Goal: Register for event/course

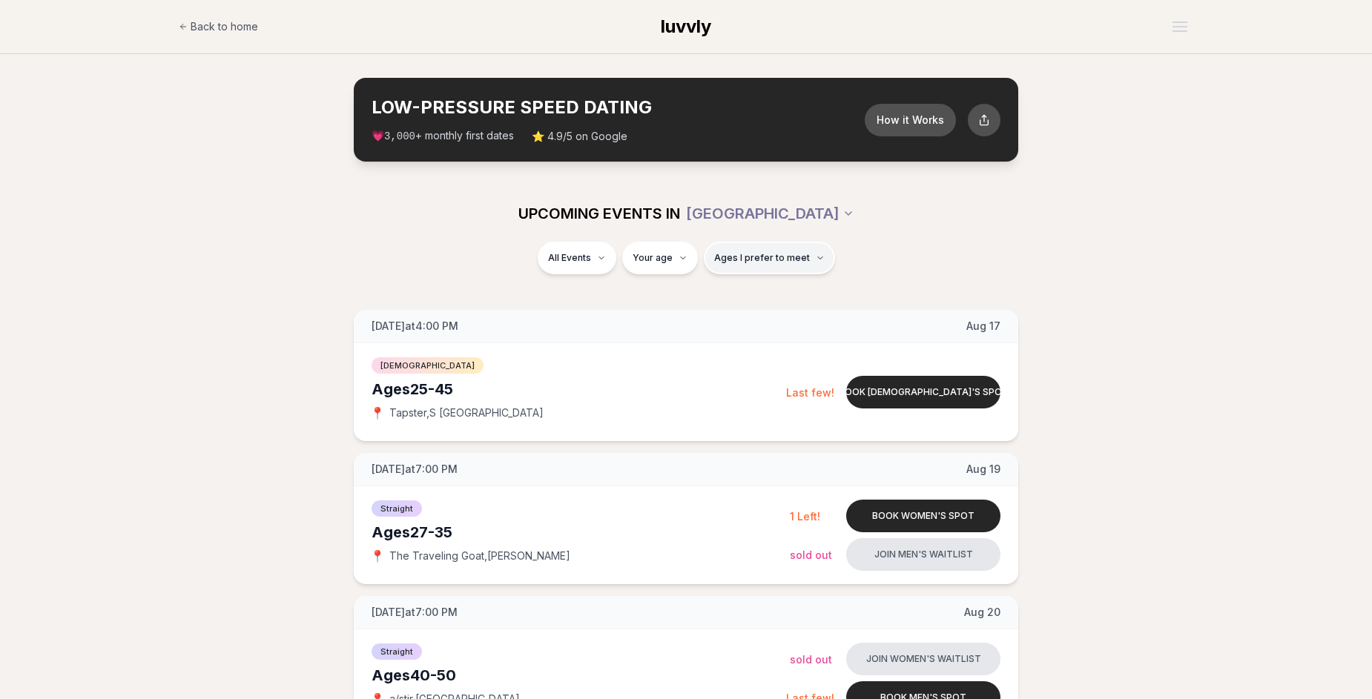
click at [731, 260] on span "Ages I prefer to meet" at bounding box center [762, 258] width 96 height 12
click at [794, 309] on div "Please enter your age first" at bounding box center [768, 300] width 131 height 27
click at [791, 300] on div "Please enter your age first" at bounding box center [768, 300] width 131 height 27
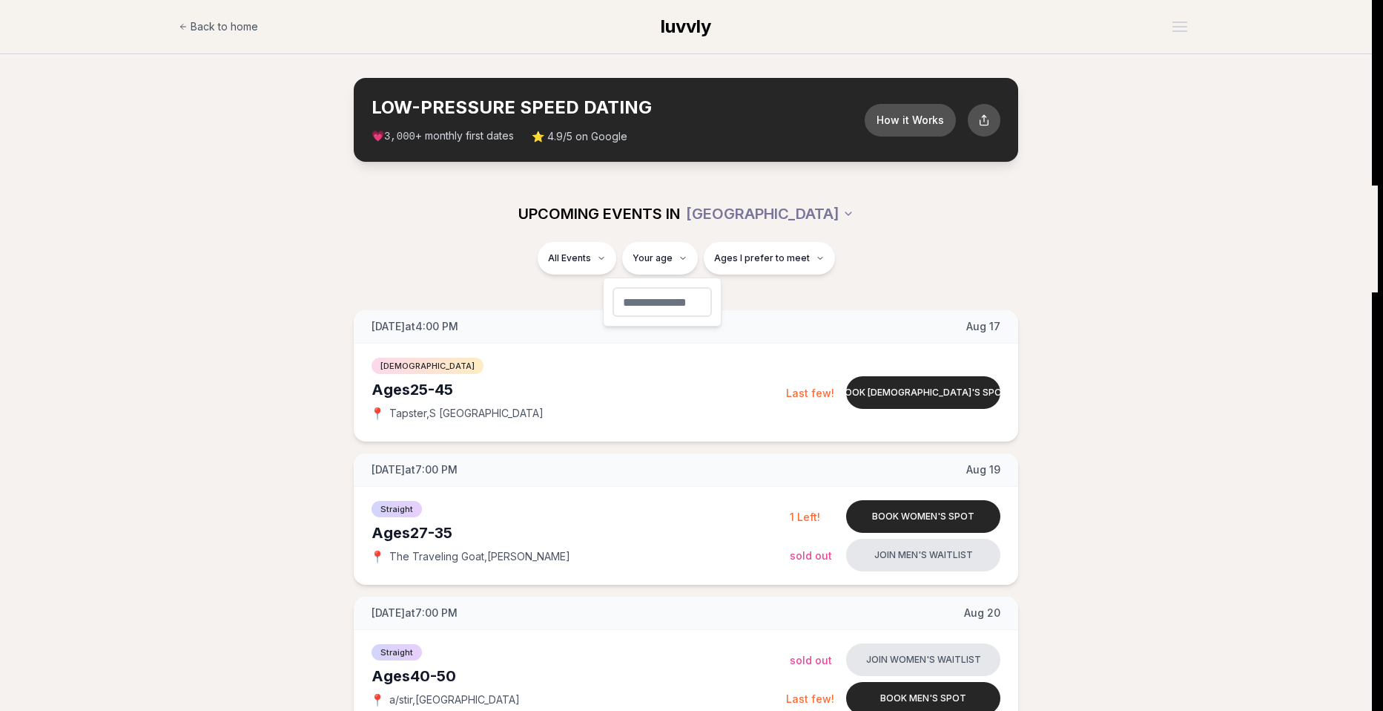
type input "**"
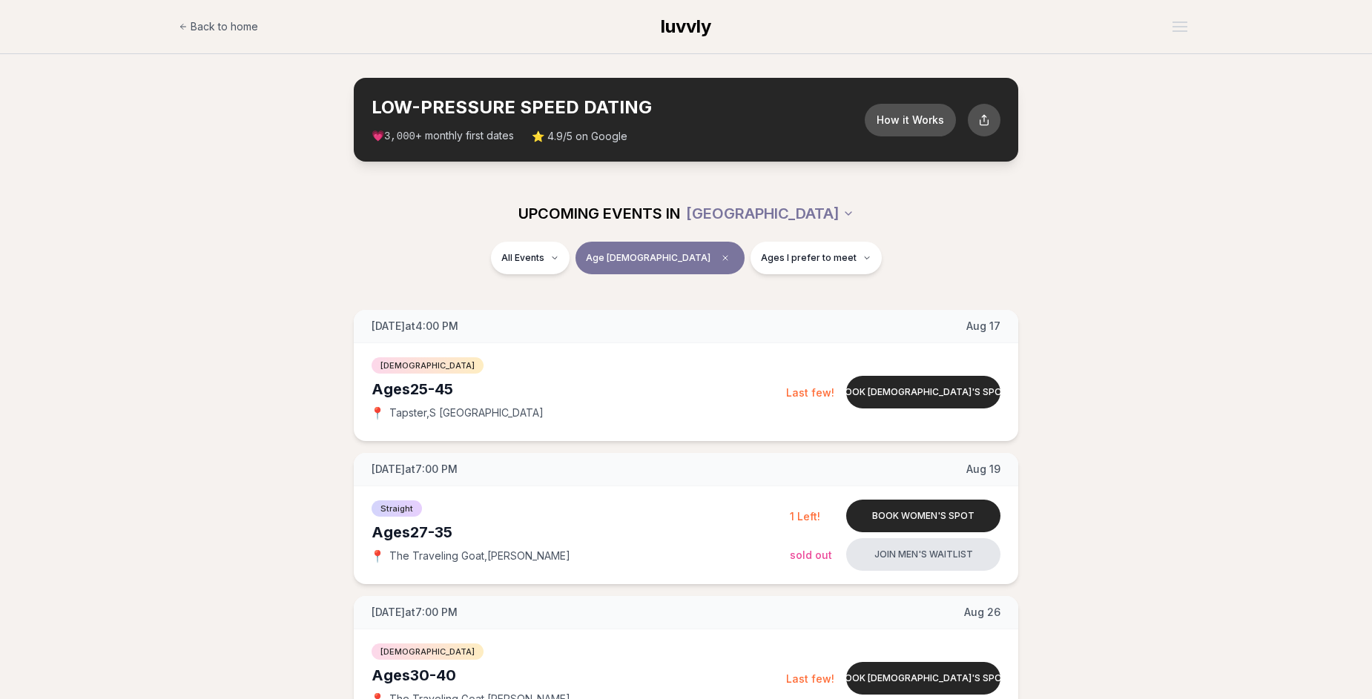
click at [1081, 288] on div "All Events Age [DEMOGRAPHIC_DATA] Ages I prefer to meet" at bounding box center [686, 267] width 1372 height 50
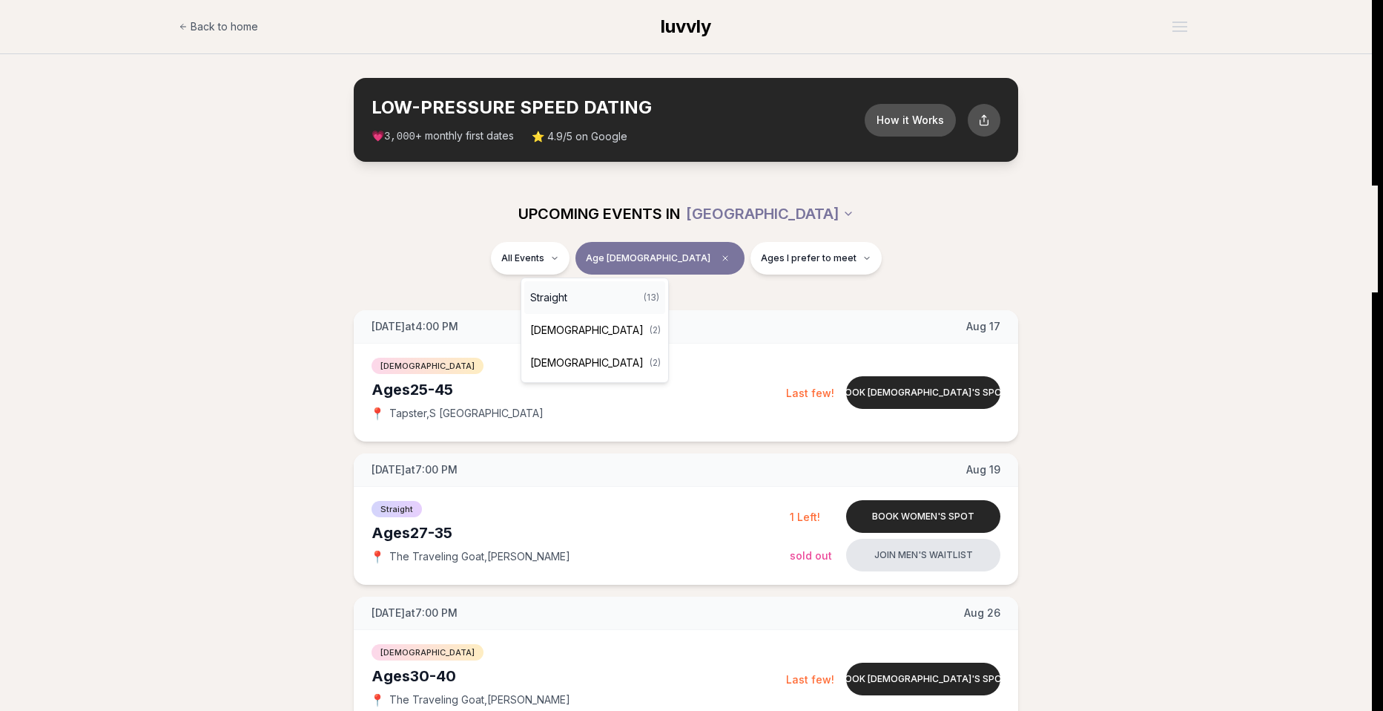
click at [587, 292] on div "Straight ( 13 )" at bounding box center [594, 297] width 141 height 33
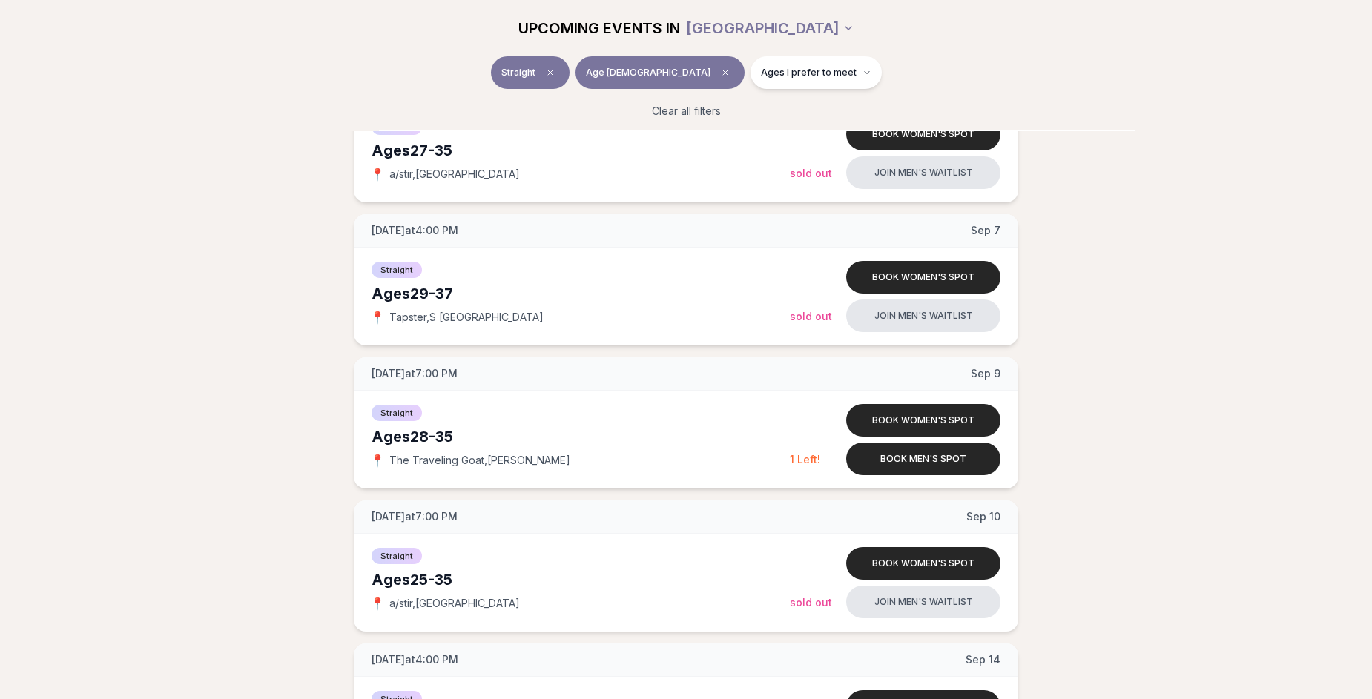
scroll to position [816, 0]
